Goal: Navigation & Orientation: Find specific page/section

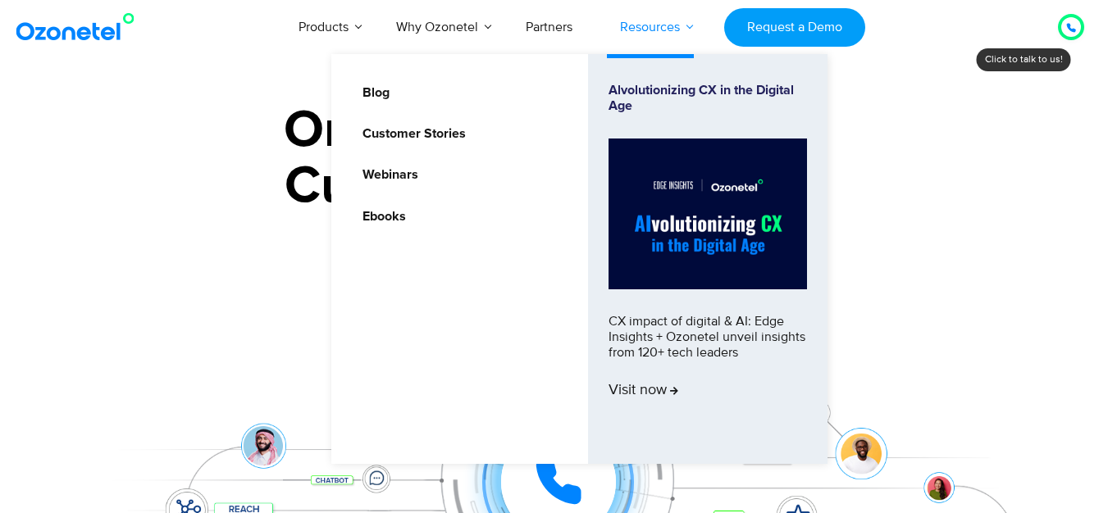
click at [651, 39] on link "Resources" at bounding box center [649, 27] width 107 height 54
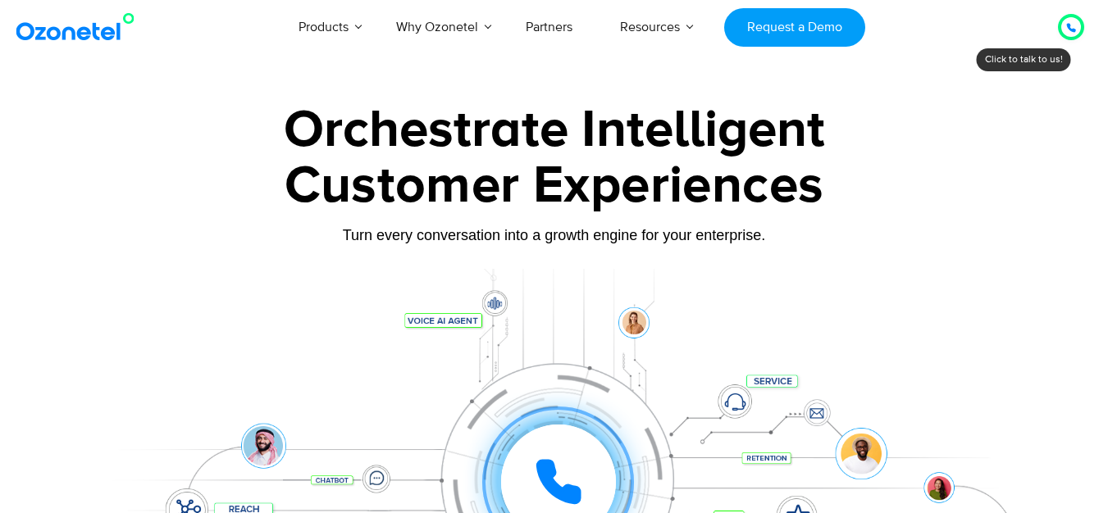
click at [1066, 28] on icon at bounding box center [1071, 28] width 10 height 10
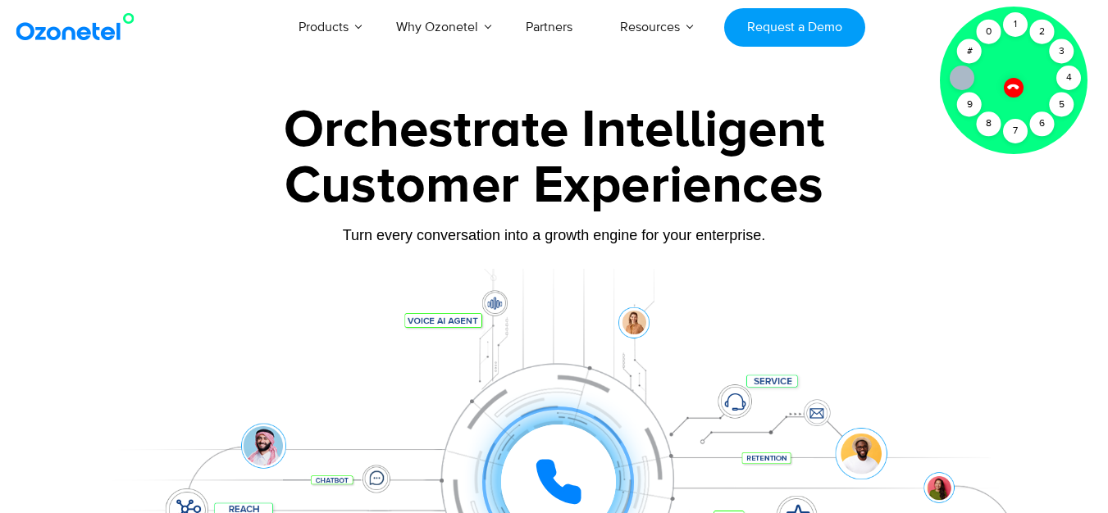
click at [847, 176] on div "Customer Experiences" at bounding box center [554, 186] width 1025 height 79
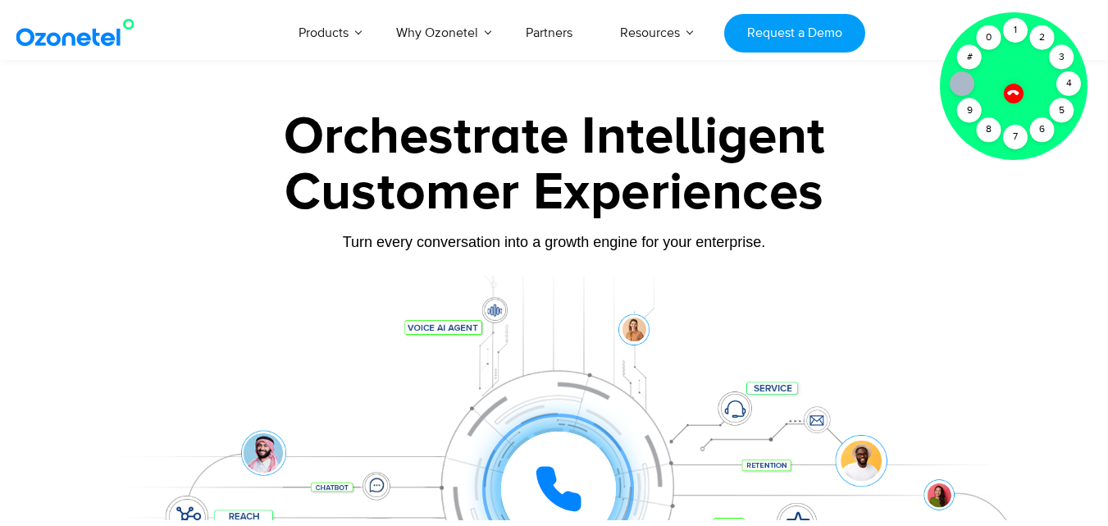
scroll to position [133, 0]
